Goal: Task Accomplishment & Management: Complete application form

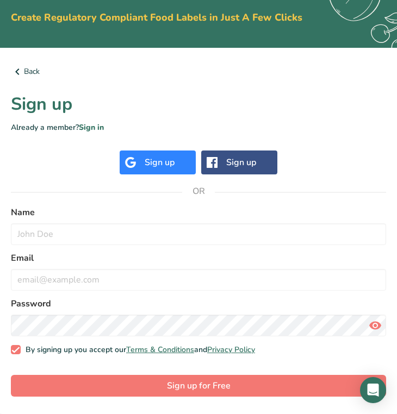
scroll to position [64, 0]
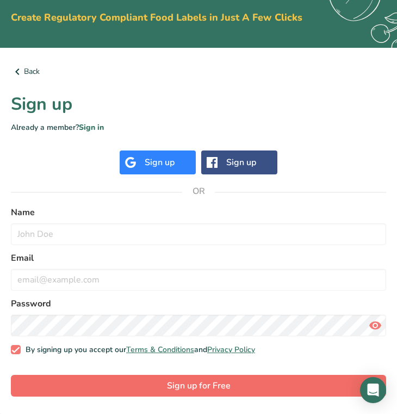
click at [170, 386] on span "Sign up for Free" at bounding box center [199, 385] width 64 height 13
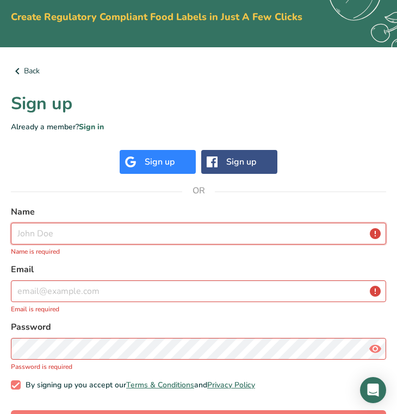
click at [73, 239] on input "text" at bounding box center [198, 234] width 375 height 22
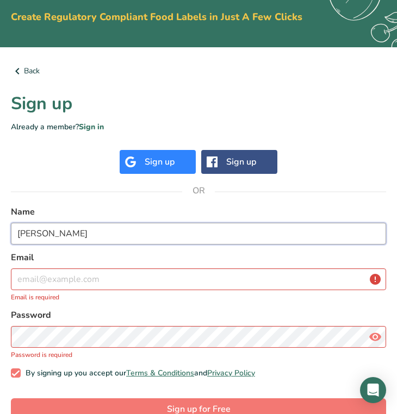
type input "[PERSON_NAME]"
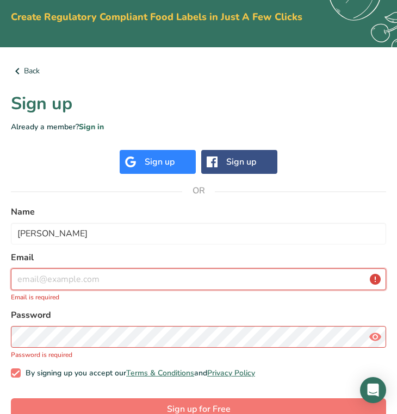
click at [60, 276] on input "email" at bounding box center [198, 279] width 375 height 22
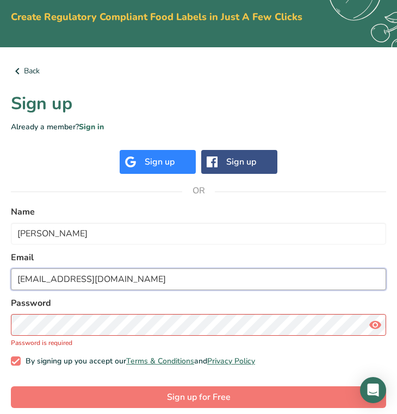
type input "[EMAIL_ADDRESS][DOMAIN_NAME]"
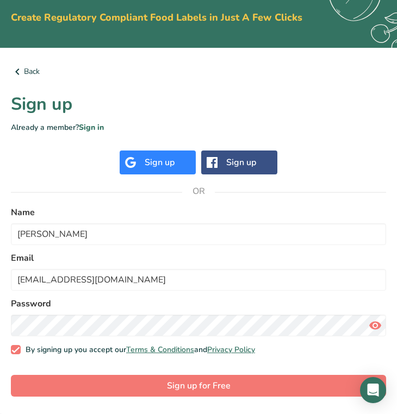
click at [376, 328] on icon at bounding box center [374, 326] width 13 height 20
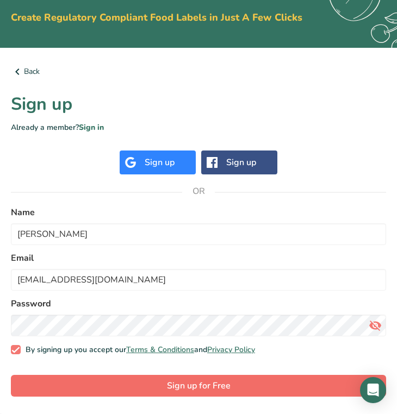
click at [262, 384] on button "Sign up for Free" at bounding box center [198, 386] width 375 height 22
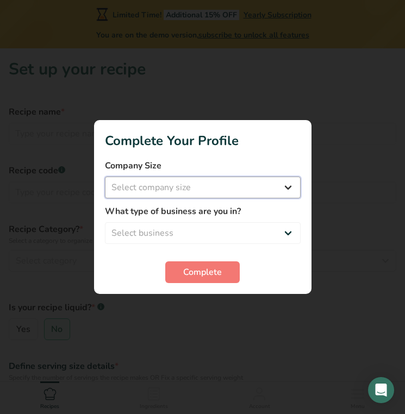
select select "1"
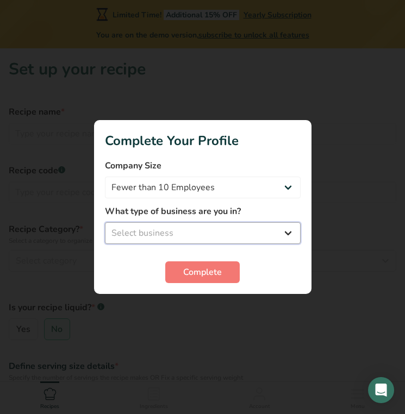
select select "3"
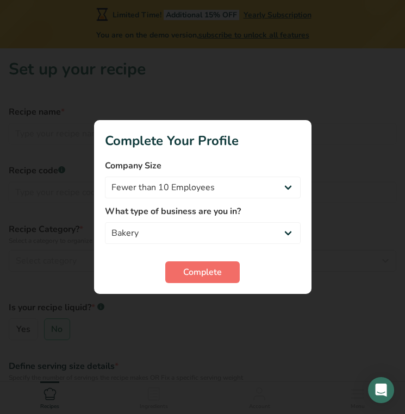
click at [199, 273] on span "Complete" at bounding box center [202, 272] width 39 height 13
